Goal: Task Accomplishment & Management: Manage account settings

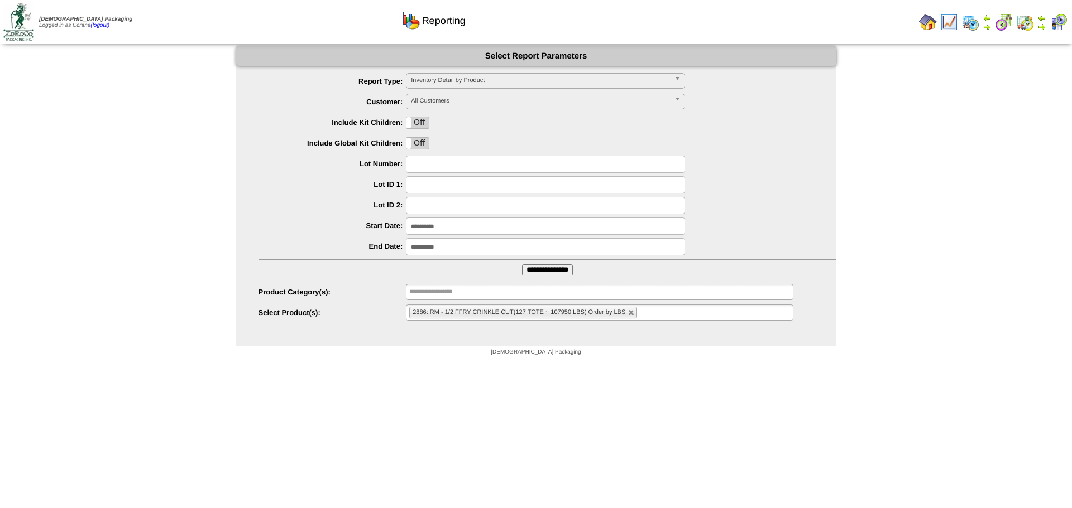
click at [523, 362] on html "Zoroco Packaging Logged in as Ccrane (logout) Print All" at bounding box center [536, 181] width 1072 height 362
click at [417, 362] on html "Zoroco Packaging Logged in as Ccrane (logout) Print All" at bounding box center [536, 181] width 1072 height 362
click at [368, 362] on html "Zoroco Packaging Logged in as Ccrane (logout) Print All" at bounding box center [536, 181] width 1072 height 362
drag, startPoint x: 112, startPoint y: 145, endPoint x: 106, endPoint y: 10, distance: 135.2
click at [112, 144] on div "**********" at bounding box center [536, 196] width 1072 height 300
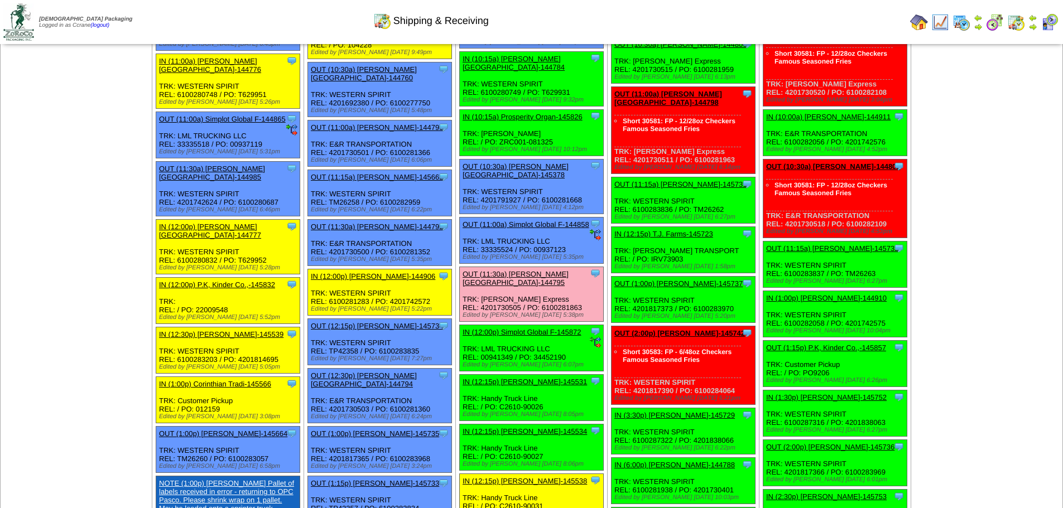
scroll to position [180, 0]
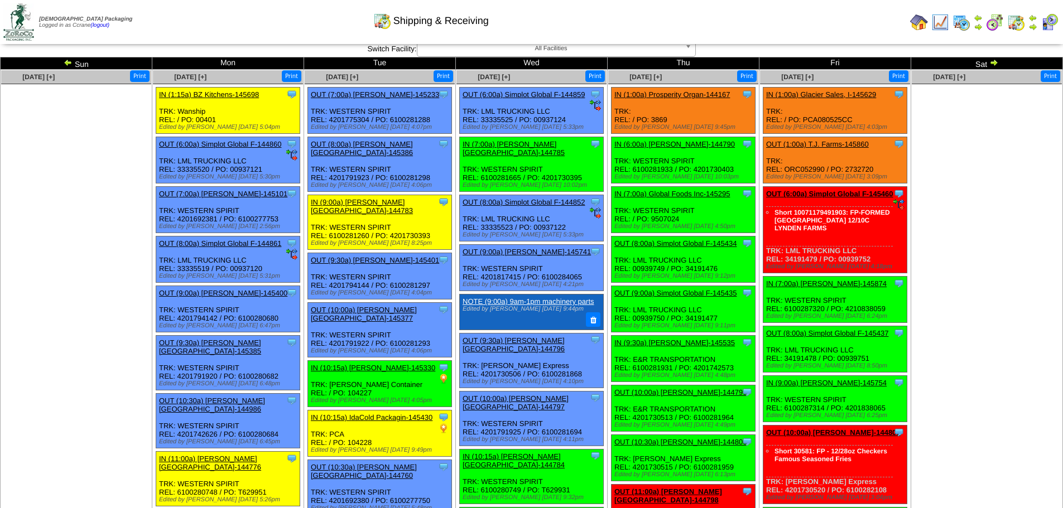
scroll to position [0, 0]
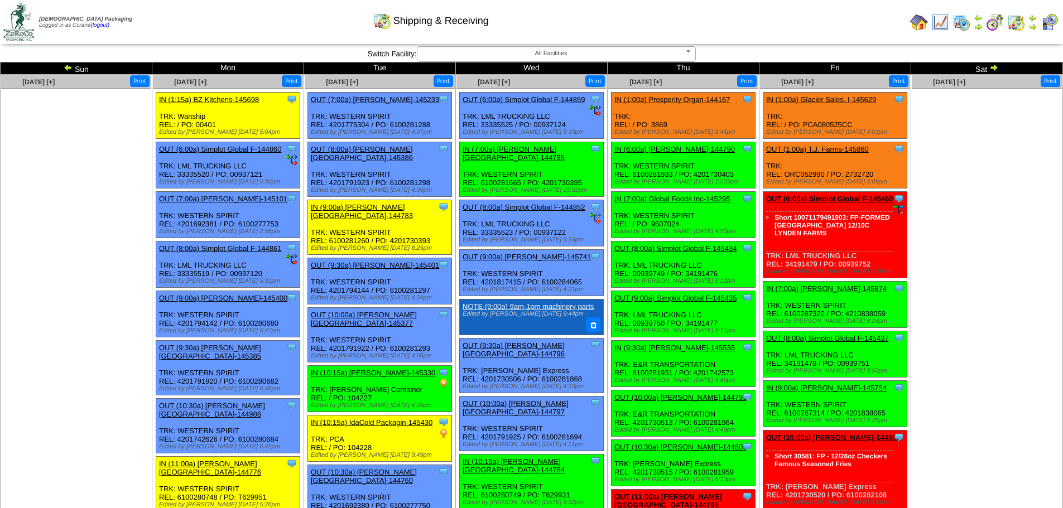
drag, startPoint x: 12, startPoint y: 226, endPoint x: 27, endPoint y: 218, distance: 17.7
click at [12, 226] on ul at bounding box center [76, 172] width 150 height 167
click at [100, 188] on ul at bounding box center [76, 172] width 150 height 167
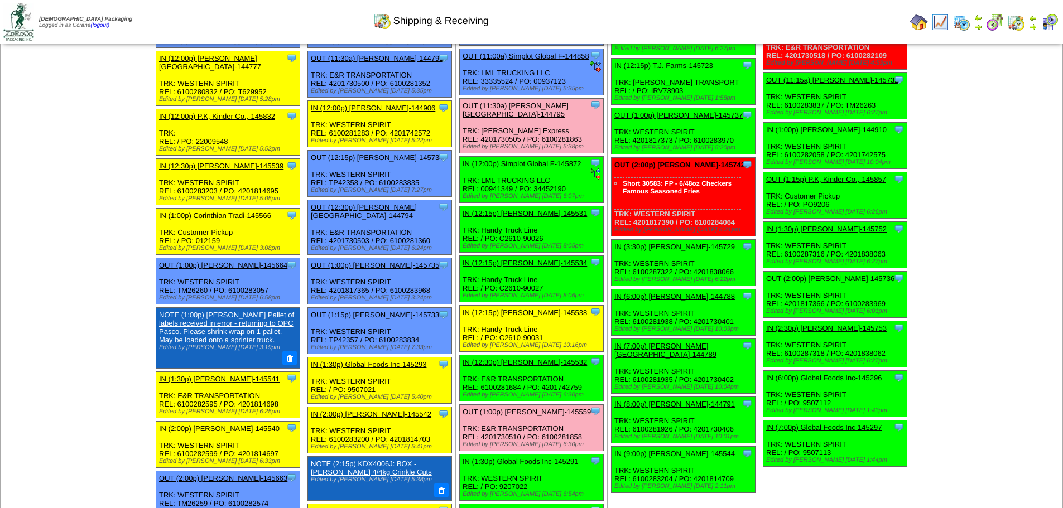
click at [65, 332] on td "[DATE] [+] Print" at bounding box center [77, 289] width 152 height 1573
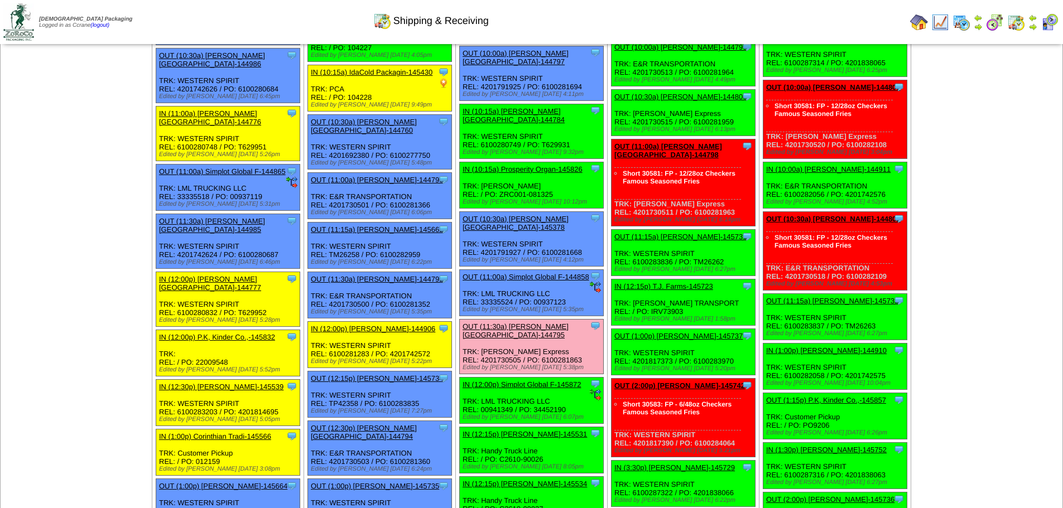
scroll to position [348, 0]
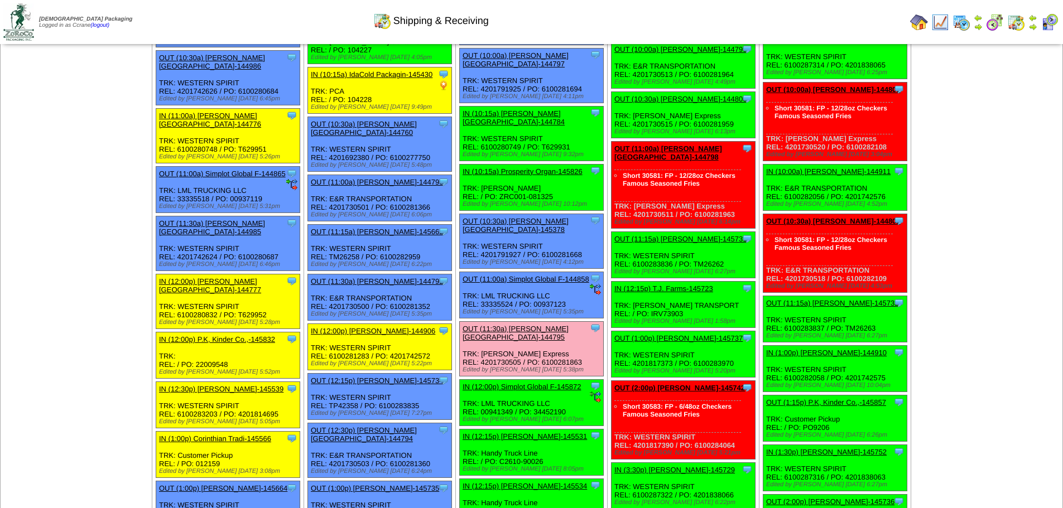
click at [101, 318] on td "[DATE] [+] Print" at bounding box center [77, 513] width 152 height 1573
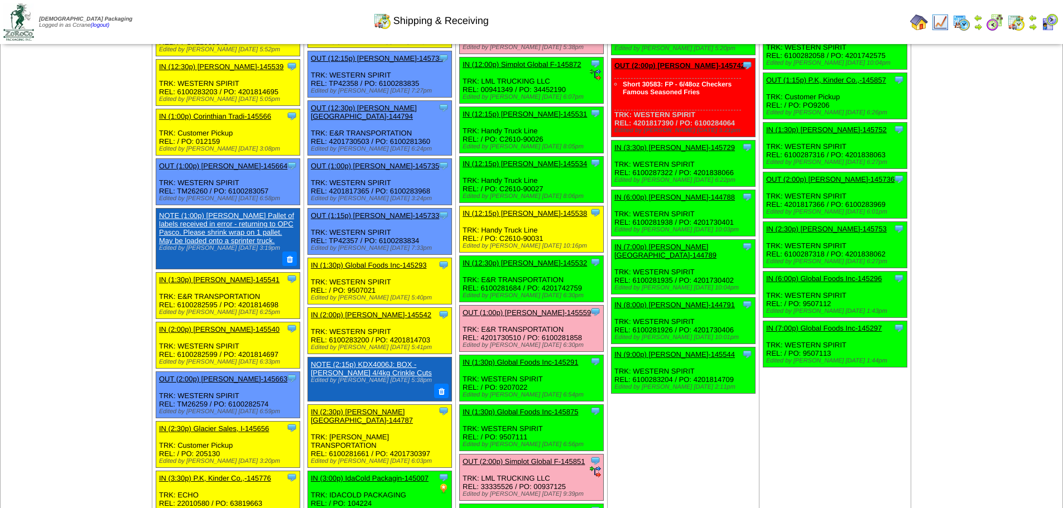
scroll to position [159, 0]
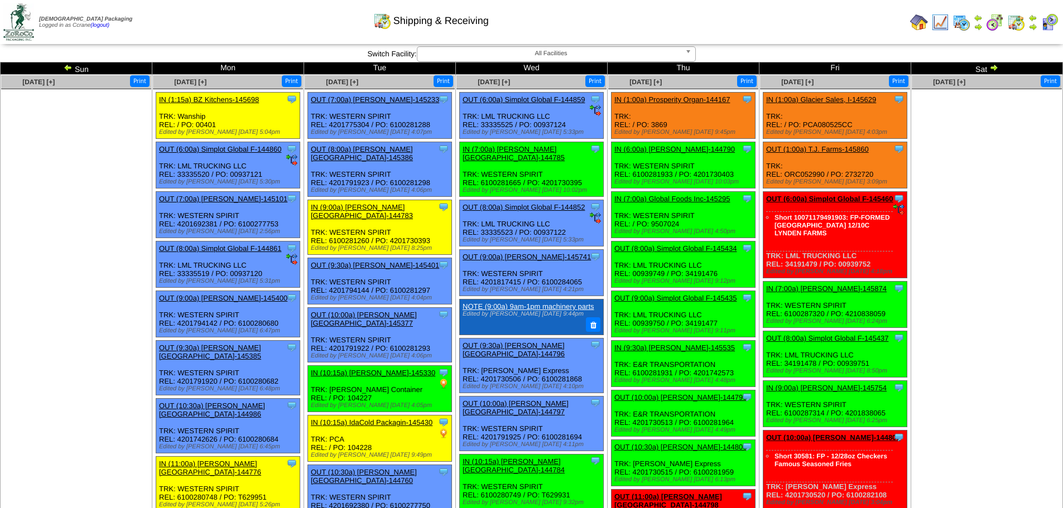
drag, startPoint x: 83, startPoint y: 147, endPoint x: 76, endPoint y: 145, distance: 7.4
click at [83, 147] on ul at bounding box center [76, 172] width 150 height 167
